Goal: Feedback & Contribution: Contribute content

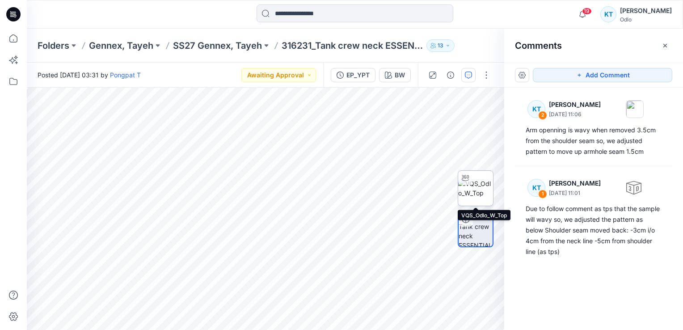
click at [478, 189] on img at bounding box center [475, 188] width 35 height 19
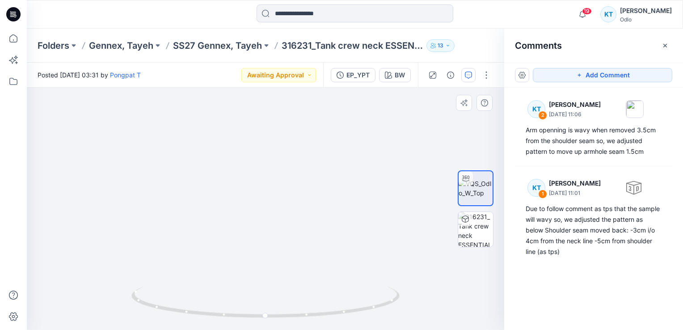
drag, startPoint x: 289, startPoint y: 255, endPoint x: 292, endPoint y: 203, distance: 51.9
click at [292, 203] on img at bounding box center [268, 59] width 761 height 541
click at [268, 304] on icon at bounding box center [265, 304] width 5 height 5
drag, startPoint x: 333, startPoint y: 203, endPoint x: 339, endPoint y: 114, distance: 89.1
click at [339, 114] on img at bounding box center [271, 57] width 599 height 545
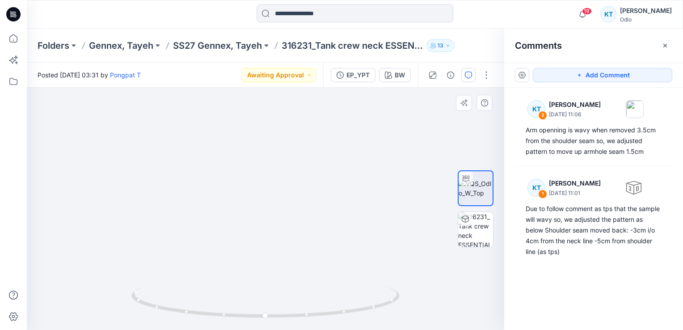
click at [314, 189] on img at bounding box center [278, 43] width 599 height 572
drag, startPoint x: 401, startPoint y: 171, endPoint x: 370, endPoint y: 175, distance: 31.1
click at [370, 175] on img at bounding box center [247, 45] width 599 height 569
click at [433, 250] on img at bounding box center [247, 45] width 599 height 569
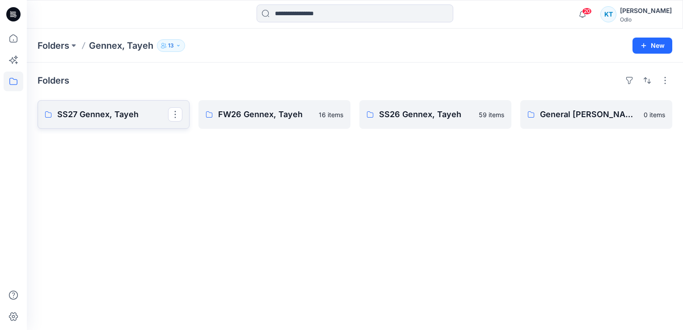
click at [101, 111] on p "SS27 Gennex, Tayeh" at bounding box center [112, 114] width 111 height 13
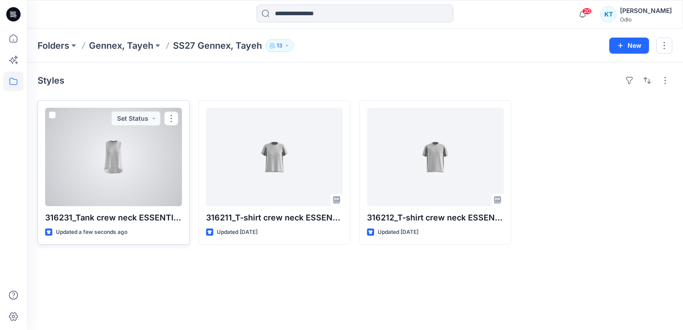
click at [108, 159] on div at bounding box center [113, 157] width 137 height 98
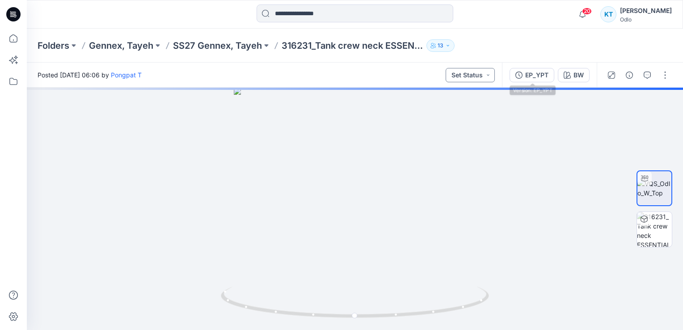
click at [490, 76] on button "Set Status" at bounding box center [469, 75] width 49 height 14
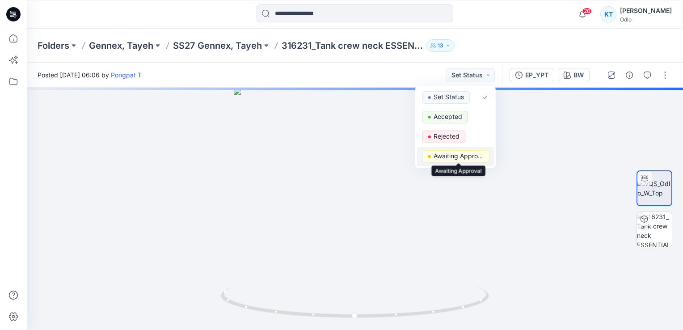
click at [462, 155] on p "Awaiting Approval" at bounding box center [458, 156] width 50 height 12
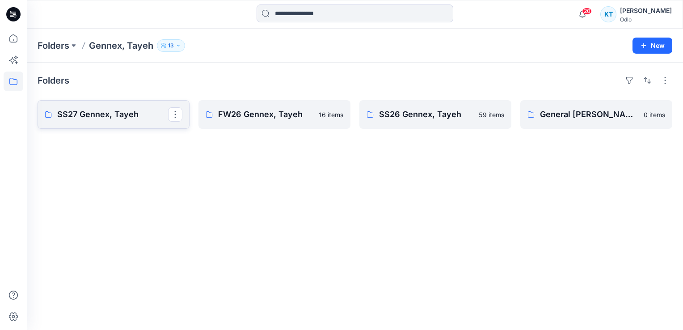
click at [102, 115] on p "SS27 Gennex, Tayeh" at bounding box center [112, 114] width 111 height 13
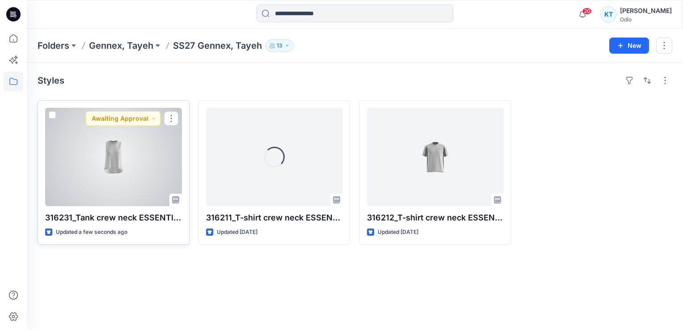
click at [108, 171] on div at bounding box center [113, 157] width 137 height 98
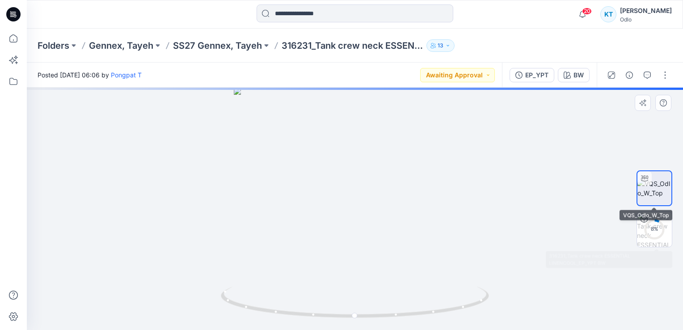
click at [658, 192] on img at bounding box center [654, 188] width 34 height 19
drag, startPoint x: 409, startPoint y: 217, endPoint x: 275, endPoint y: 219, distance: 134.5
click at [275, 219] on div at bounding box center [355, 209] width 656 height 242
drag, startPoint x: 345, startPoint y: 215, endPoint x: 290, endPoint y: 212, distance: 55.1
click at [281, 216] on div at bounding box center [355, 209] width 656 height 242
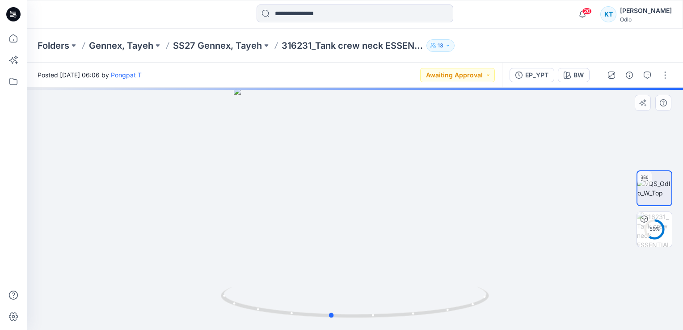
drag, startPoint x: 357, startPoint y: 214, endPoint x: 248, endPoint y: 214, distance: 109.4
click at [247, 214] on div at bounding box center [355, 209] width 656 height 242
drag, startPoint x: 379, startPoint y: 212, endPoint x: 429, endPoint y: 210, distance: 50.1
click at [429, 210] on div at bounding box center [355, 209] width 656 height 242
drag, startPoint x: 350, startPoint y: 213, endPoint x: 376, endPoint y: 231, distance: 31.4
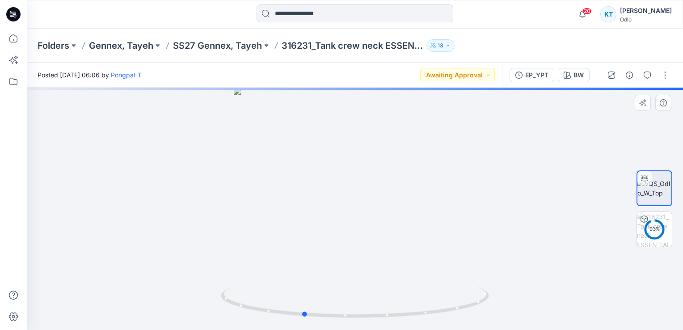
click at [376, 231] on div at bounding box center [355, 209] width 656 height 242
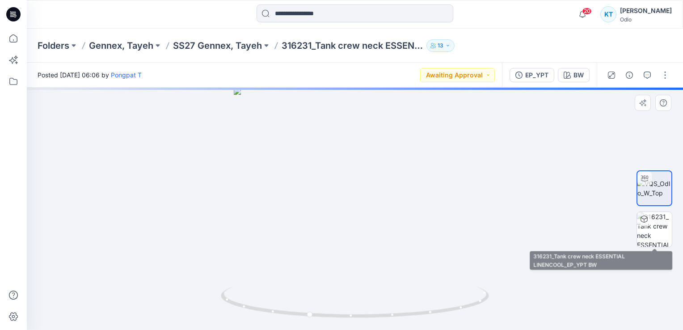
click at [662, 234] on img at bounding box center [654, 229] width 35 height 35
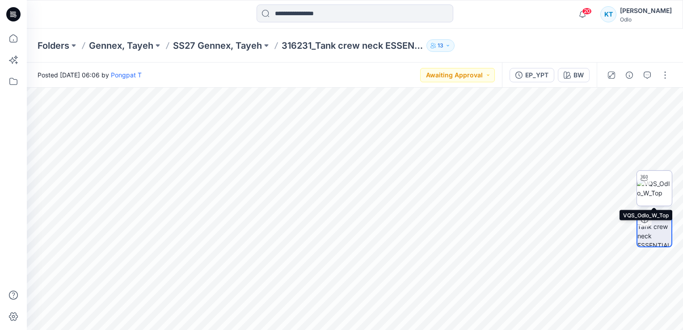
click at [659, 184] on img at bounding box center [654, 188] width 35 height 19
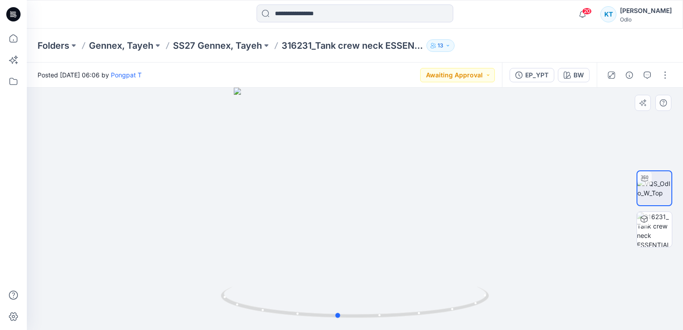
drag, startPoint x: 380, startPoint y: 218, endPoint x: 192, endPoint y: 226, distance: 188.7
click at [193, 227] on div at bounding box center [355, 209] width 656 height 242
drag, startPoint x: 365, startPoint y: 170, endPoint x: 215, endPoint y: 180, distance: 150.0
click at [213, 183] on div at bounding box center [355, 209] width 656 height 242
click at [453, 185] on div at bounding box center [355, 209] width 656 height 242
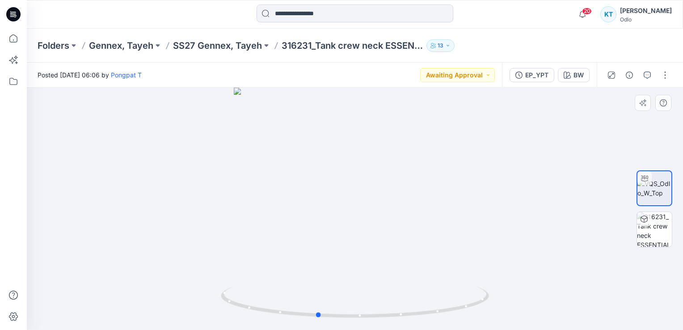
drag, startPoint x: 359, startPoint y: 180, endPoint x: 319, endPoint y: 185, distance: 40.6
click at [319, 185] on div at bounding box center [355, 209] width 656 height 242
drag, startPoint x: 389, startPoint y: 179, endPoint x: 384, endPoint y: 219, distance: 40.1
click at [384, 219] on div at bounding box center [355, 209] width 656 height 242
drag, startPoint x: 402, startPoint y: 175, endPoint x: 398, endPoint y: 205, distance: 30.7
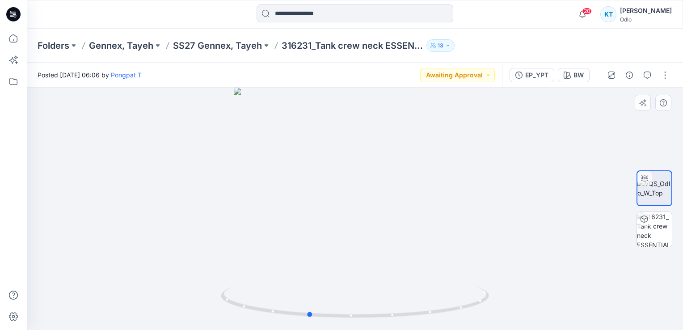
click at [398, 205] on div at bounding box center [355, 209] width 656 height 242
drag, startPoint x: 398, startPoint y: 202, endPoint x: 400, endPoint y: 164, distance: 37.6
click at [400, 164] on div at bounding box center [355, 209] width 656 height 242
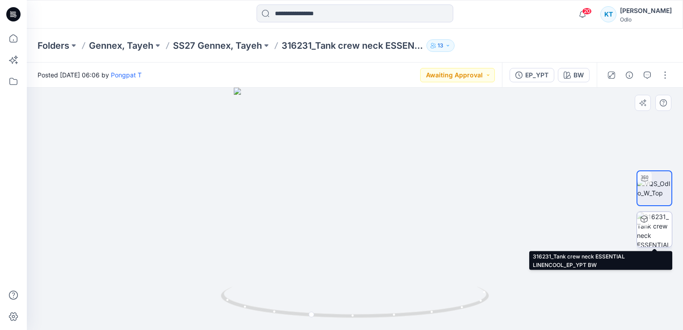
click at [659, 230] on img at bounding box center [654, 229] width 35 height 35
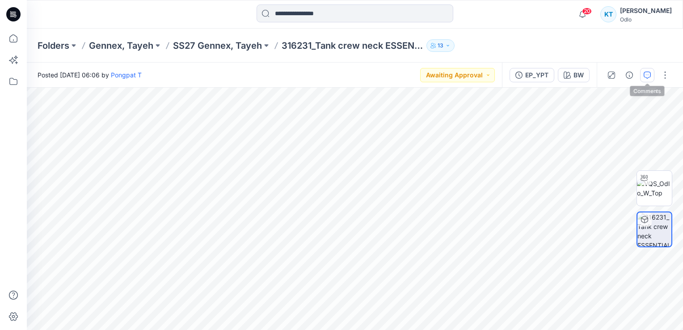
click at [645, 75] on icon "button" at bounding box center [646, 74] width 7 height 7
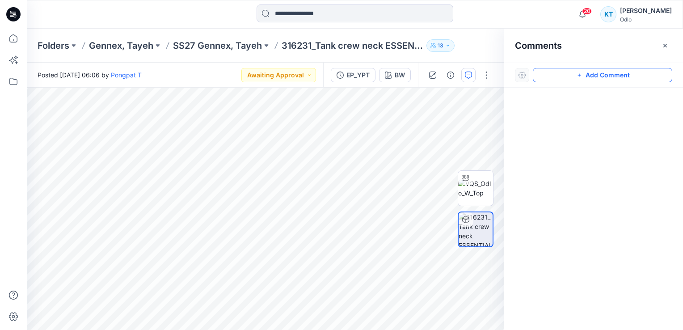
click at [566, 77] on button "Add Comment" at bounding box center [601, 75] width 139 height 14
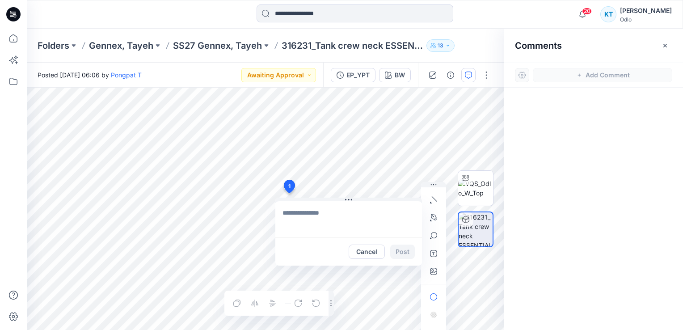
click at [308, 217] on textarea at bounding box center [348, 219] width 147 height 36
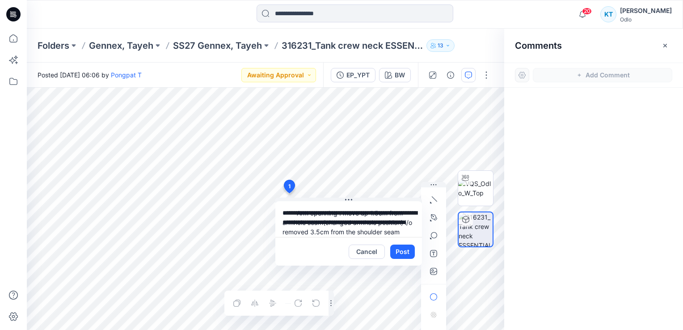
click at [270, 212] on div "**********" at bounding box center [265, 209] width 477 height 242
type textarea "**********"
click at [398, 255] on button "Post" at bounding box center [402, 251] width 25 height 14
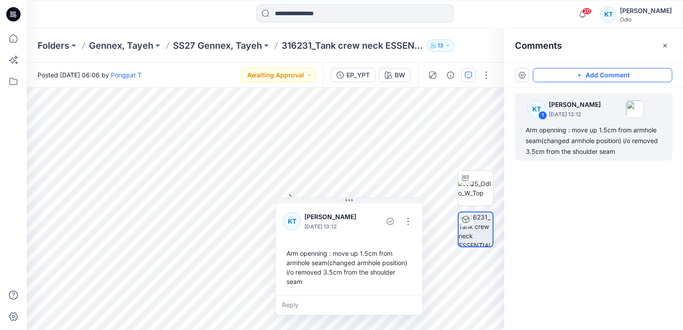
click at [572, 71] on button "Add Comment" at bounding box center [601, 75] width 139 height 14
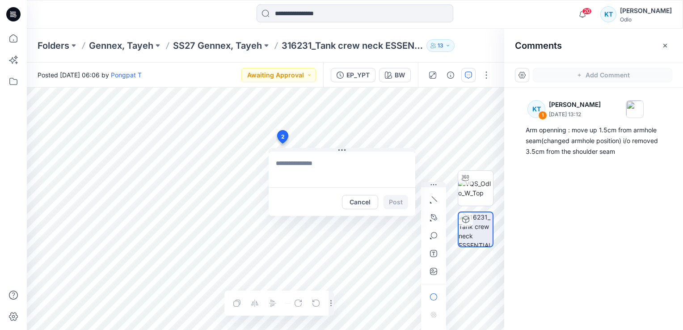
paste textarea "**********"
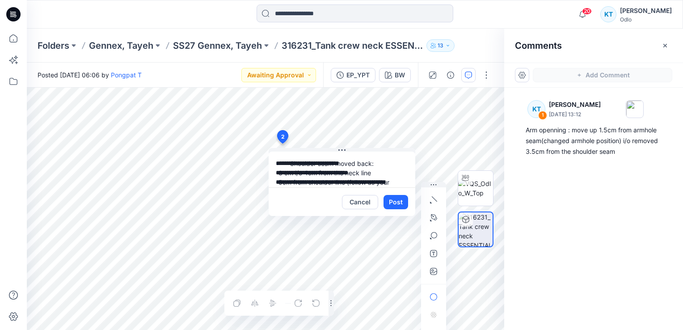
drag, startPoint x: 289, startPoint y: 161, endPoint x: 292, endPoint y: 180, distance: 18.5
click at [289, 162] on textarea "**********" at bounding box center [341, 169] width 147 height 36
type textarea "**********"
click at [401, 198] on button "Post" at bounding box center [395, 202] width 25 height 14
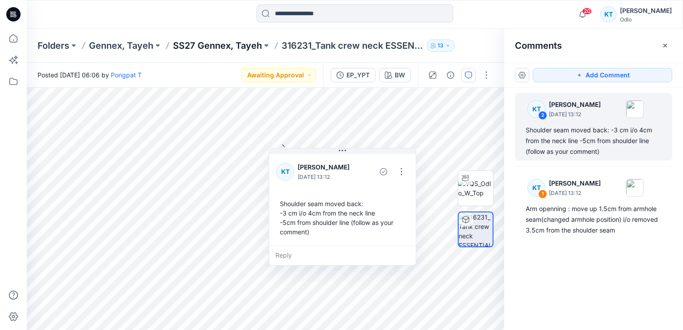
click at [219, 45] on p "SS27 Gennex, Tayeh" at bounding box center [217, 45] width 89 height 13
